Goal: Navigation & Orientation: Find specific page/section

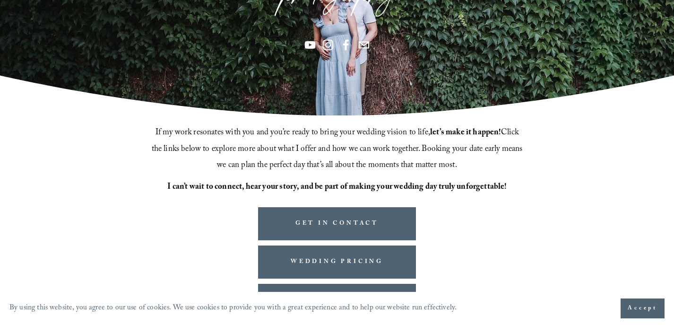
scroll to position [256, 0]
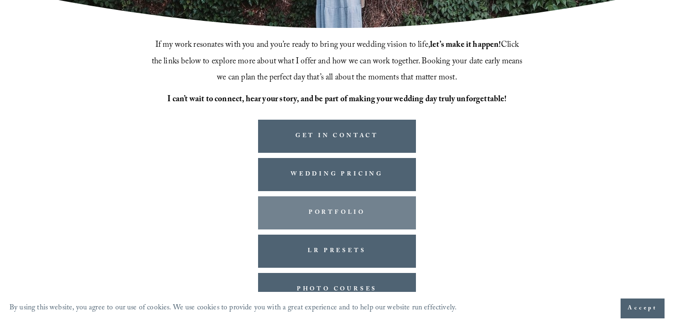
click at [344, 212] on link "PORTFOLIO" at bounding box center [337, 212] width 158 height 33
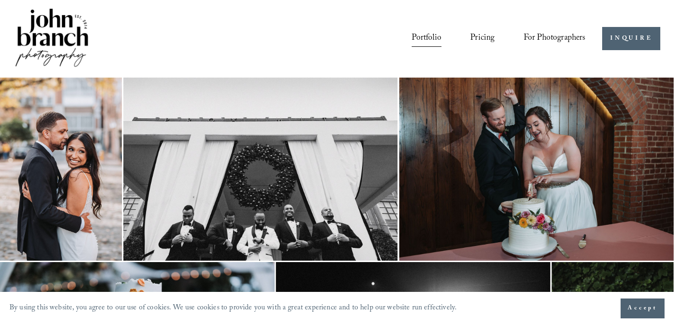
click at [479, 37] on link "Pricing" at bounding box center [482, 39] width 24 height 18
